Goal: Information Seeking & Learning: Learn about a topic

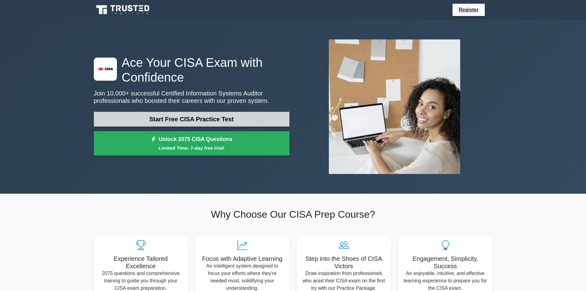
click at [255, 117] on link "Start Free CISA Practice Test" at bounding box center [192, 119] width 196 height 15
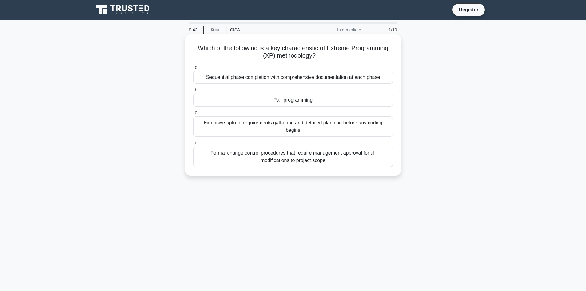
click at [299, 101] on div "Pair programming" at bounding box center [292, 99] width 199 height 13
click at [193, 92] on input "b. Pair programming" at bounding box center [193, 90] width 0 height 4
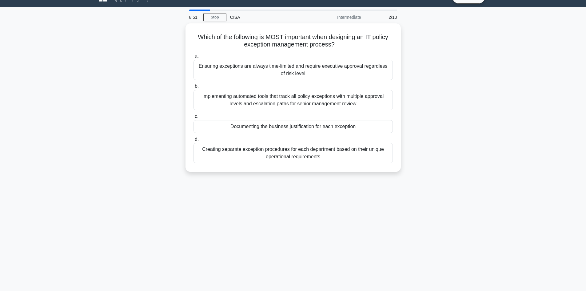
scroll to position [31, 0]
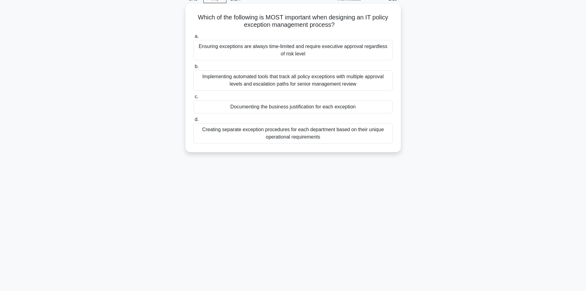
click at [321, 109] on div "Documenting the business justification for each exception" at bounding box center [292, 106] width 199 height 13
click at [193, 99] on input "c. Documenting the business justification for each exception" at bounding box center [193, 97] width 0 height 4
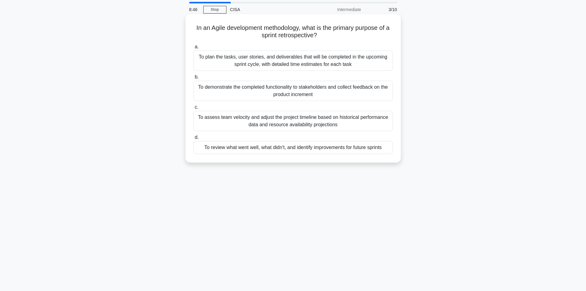
scroll to position [0, 0]
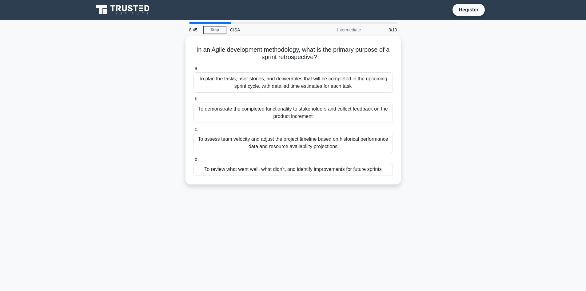
click at [352, 31] on div "Intermediate" at bounding box center [338, 30] width 54 height 12
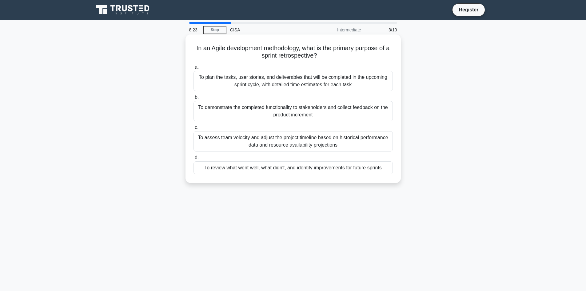
click at [358, 168] on div "To review what went well, what didn't, and identify improvements for future spr…" at bounding box center [292, 167] width 199 height 13
click at [193, 160] on input "d. To review what went well, what didn't, and identify improvements for future …" at bounding box center [193, 158] width 0 height 4
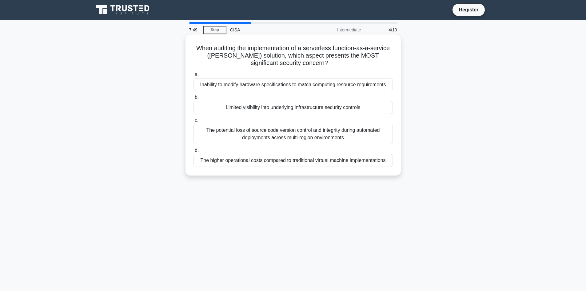
click at [349, 106] on div "Limited visibility into underlying infrastructure security controls" at bounding box center [292, 107] width 199 height 13
click at [193, 99] on input "b. Limited visibility into underlying infrastructure security controls" at bounding box center [193, 97] width 0 height 4
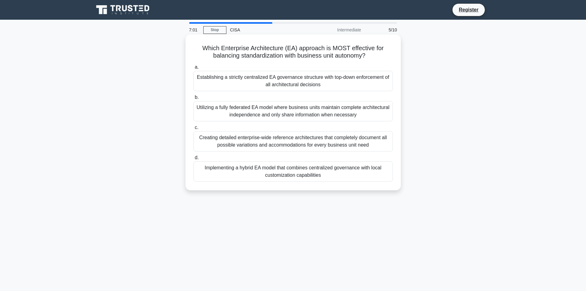
click at [337, 174] on div "Implementing a hybrid EA model that combines centralized governance with local …" at bounding box center [292, 171] width 199 height 20
click at [193, 160] on input "d. Implementing a hybrid EA model that combines centralized governance with loc…" at bounding box center [193, 158] width 0 height 4
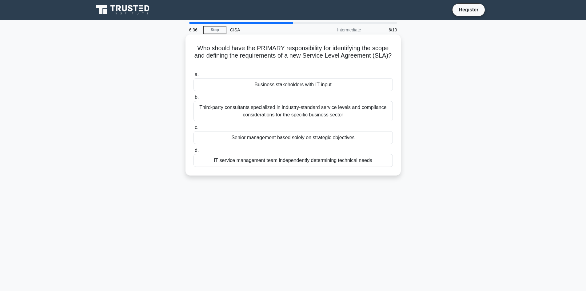
click at [304, 140] on div "Senior management based solely on strategic objectives" at bounding box center [292, 137] width 199 height 13
click at [193, 129] on input "c. Senior management based solely on strategic objectives" at bounding box center [193, 127] width 0 height 4
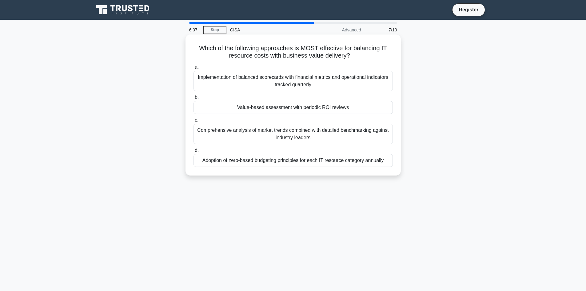
click at [326, 85] on div "Implementation of balanced scorecards with financial metrics and operational in…" at bounding box center [292, 81] width 199 height 20
click at [193, 69] on input "a. Implementation of balanced scorecards with financial metrics and operational…" at bounding box center [193, 67] width 0 height 4
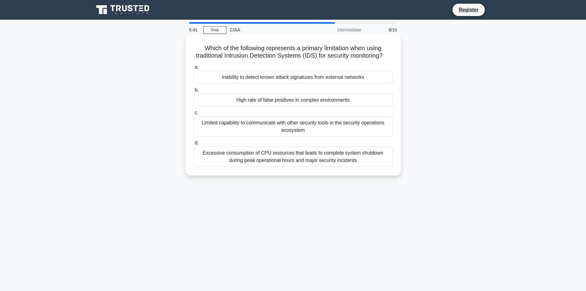
click at [311, 134] on div "Limited capability to communicate with other security tools in the security ope…" at bounding box center [292, 126] width 199 height 20
click at [193, 115] on input "c. Limited capability to communicate with other security tools in the security …" at bounding box center [193, 113] width 0 height 4
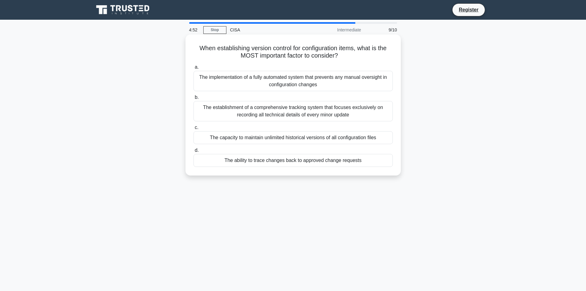
click at [329, 162] on div "The ability to trace changes back to approved change requests" at bounding box center [292, 160] width 199 height 13
click at [193, 152] on input "d. The ability to trace changes back to approved change requests" at bounding box center [193, 150] width 0 height 4
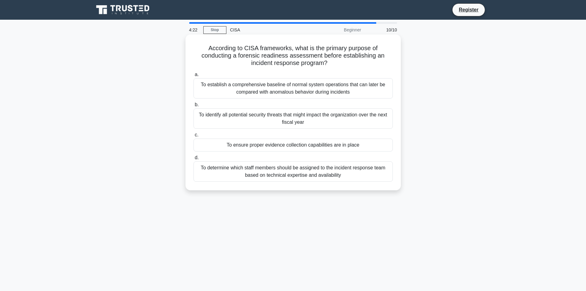
click at [326, 148] on div "To ensure proper evidence collection capabilities are in place" at bounding box center [292, 144] width 199 height 13
click at [193, 137] on input "c. To ensure proper evidence collection capabilities are in place" at bounding box center [193, 135] width 0 height 4
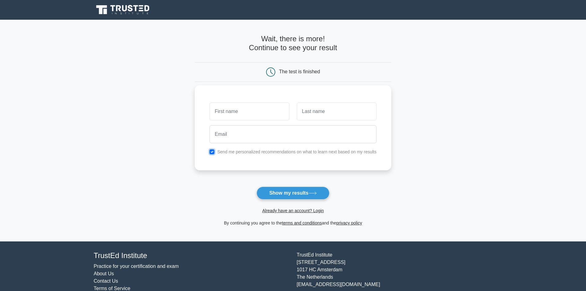
click at [213, 152] on input "checkbox" at bounding box center [211, 151] width 5 height 5
checkbox input "false"
click at [239, 136] on input "email" at bounding box center [292, 134] width 167 height 18
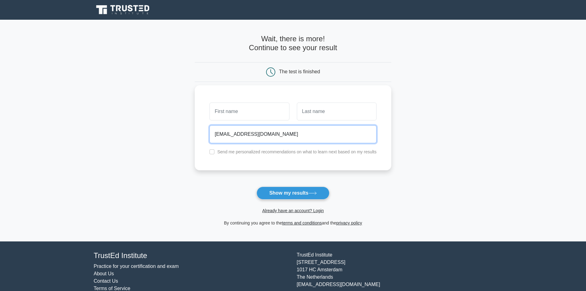
type input "test@gmail.com"
type input "dsf"
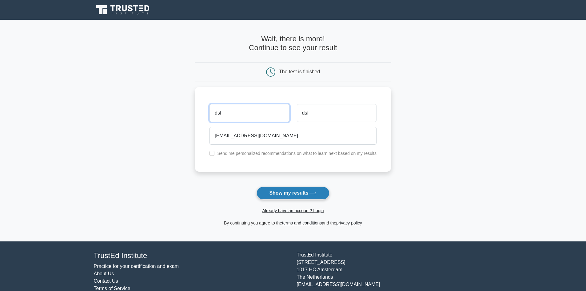
type input "dsf"
click at [329, 193] on button "Show my results" at bounding box center [292, 192] width 73 height 13
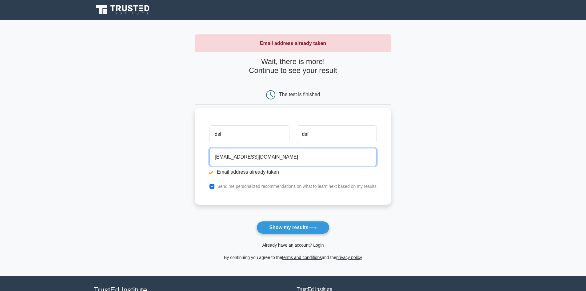
drag, startPoint x: 250, startPoint y: 161, endPoint x: 209, endPoint y: 165, distance: 41.7
click at [209, 164] on div "test@gmail.com Email address already taken" at bounding box center [293, 162] width 174 height 34
paste input "cixix71817@cnguopin"
type input "cixix71817@cnguopin.com"
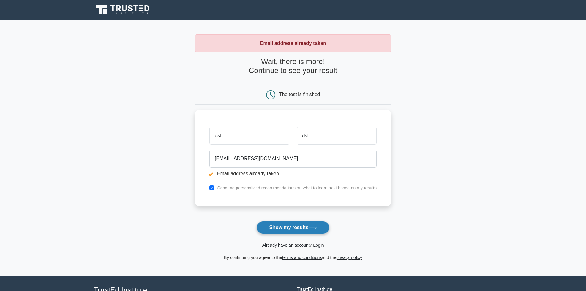
click at [293, 221] on form "Wait, there is more! Continue to see your result The test is finished dsf dsf" at bounding box center [293, 159] width 197 height 204
click at [292, 224] on button "Show my results" at bounding box center [292, 227] width 73 height 13
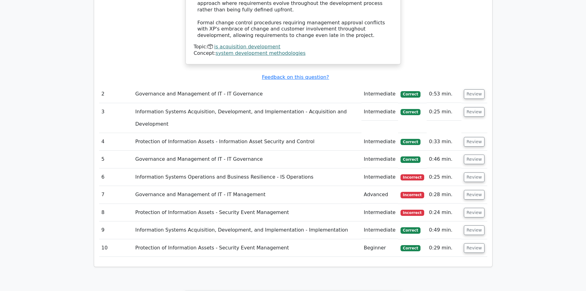
scroll to position [800, 0]
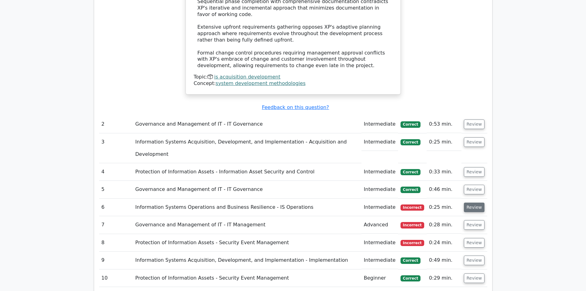
click at [474, 202] on button "Review" at bounding box center [474, 207] width 21 height 10
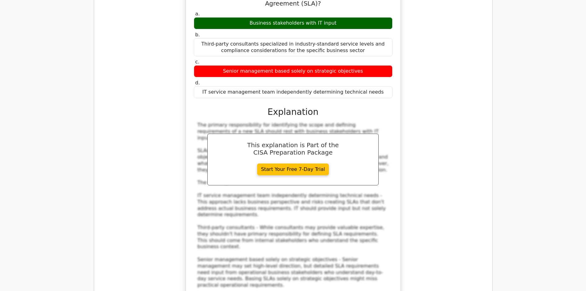
scroll to position [1169, 0]
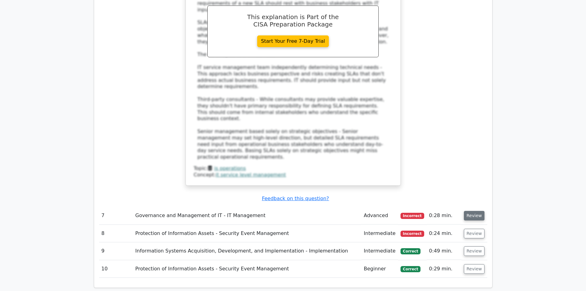
click at [471, 211] on button "Review" at bounding box center [474, 216] width 21 height 10
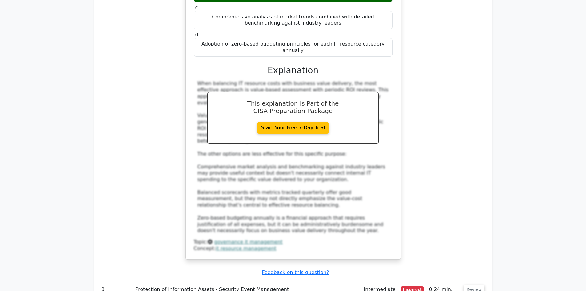
scroll to position [1476, 0]
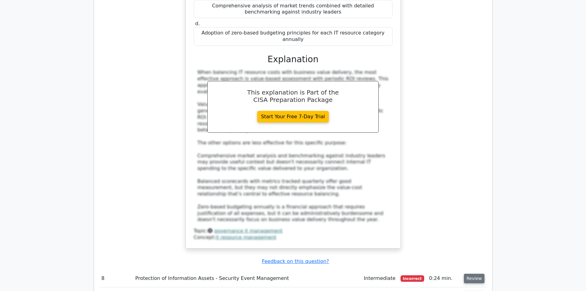
click at [473, 273] on button "Review" at bounding box center [474, 278] width 21 height 10
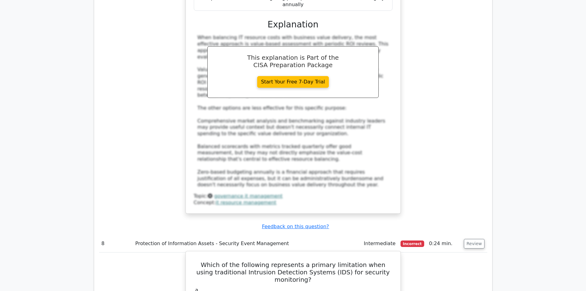
scroll to position [1599, 0]
